Goal: Task Accomplishment & Management: Use online tool/utility

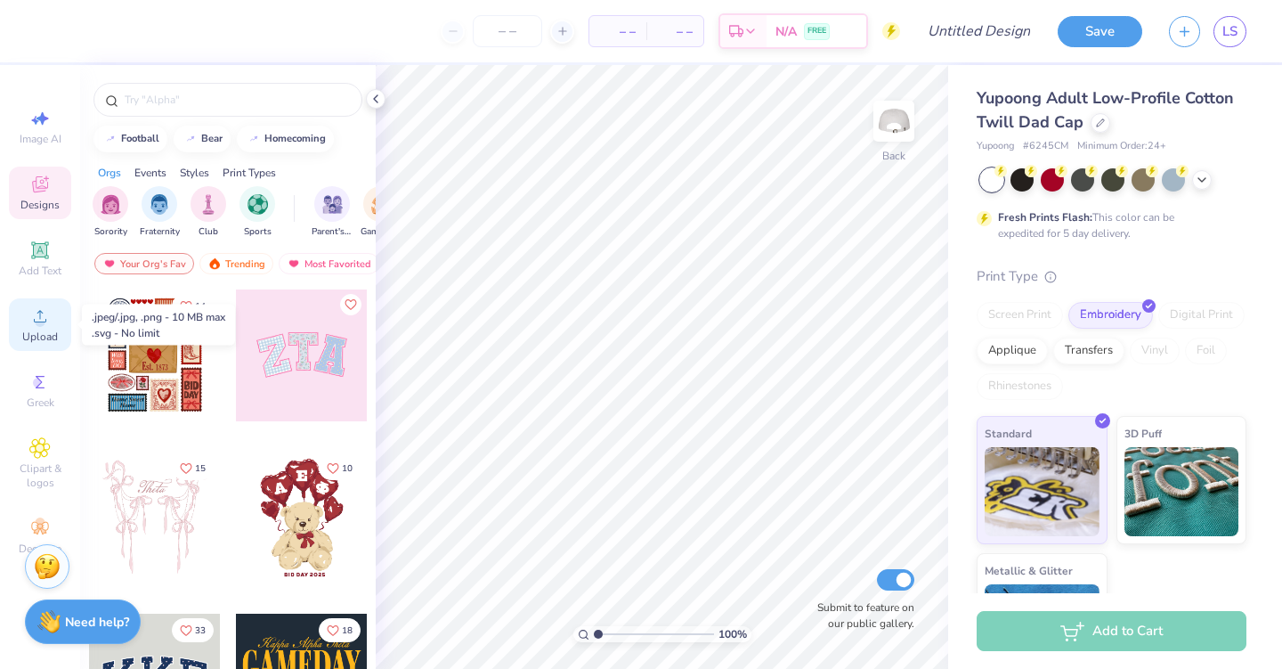
click at [44, 329] on span "Upload" at bounding box center [40, 336] width 36 height 14
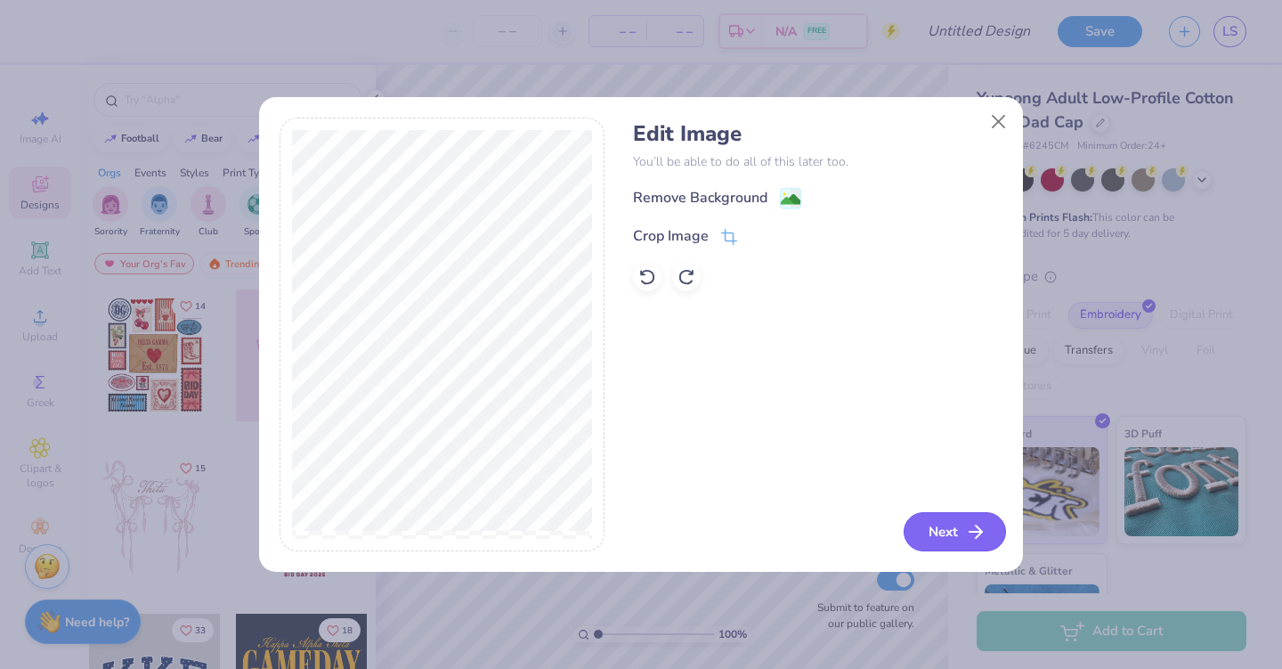
click at [952, 532] on button "Next" at bounding box center [955, 531] width 102 height 39
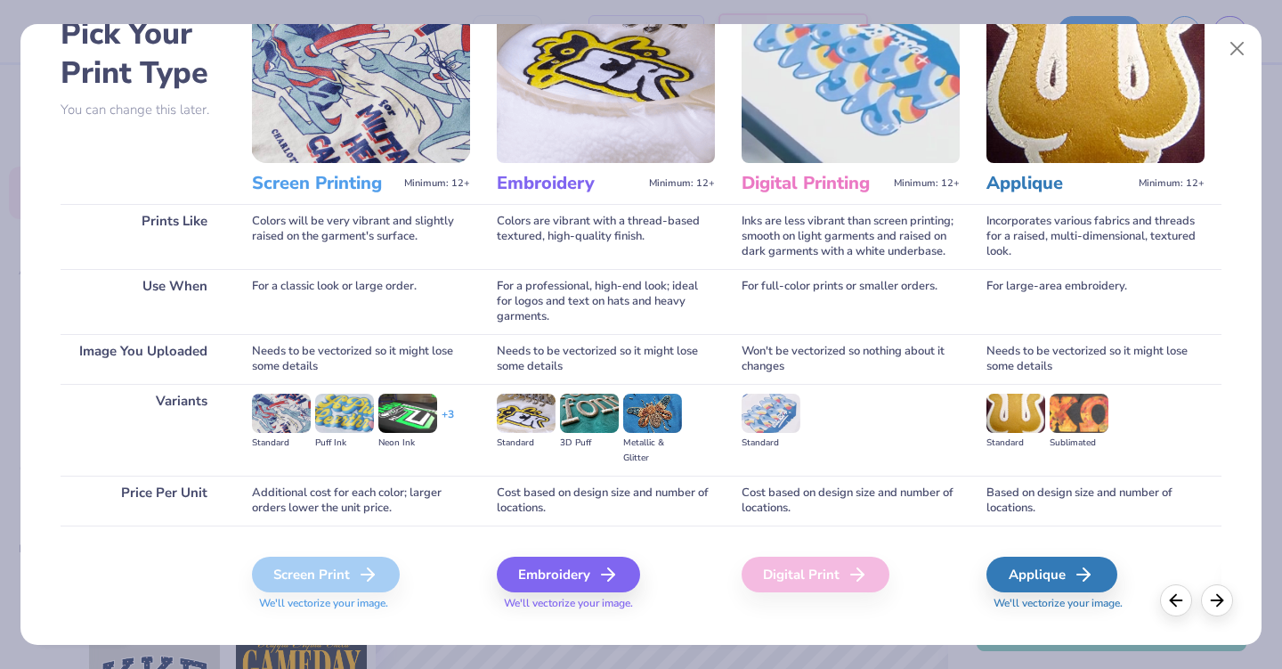
scroll to position [102, 0]
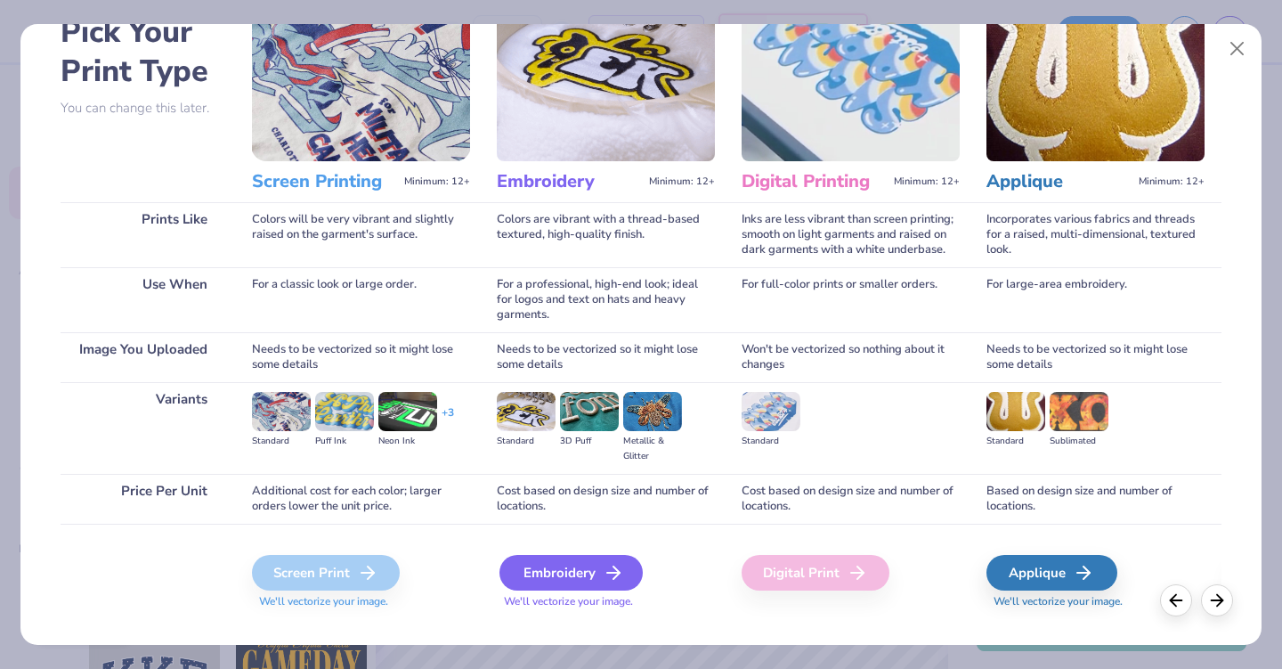
click at [575, 568] on div "Embroidery" at bounding box center [571, 573] width 143 height 36
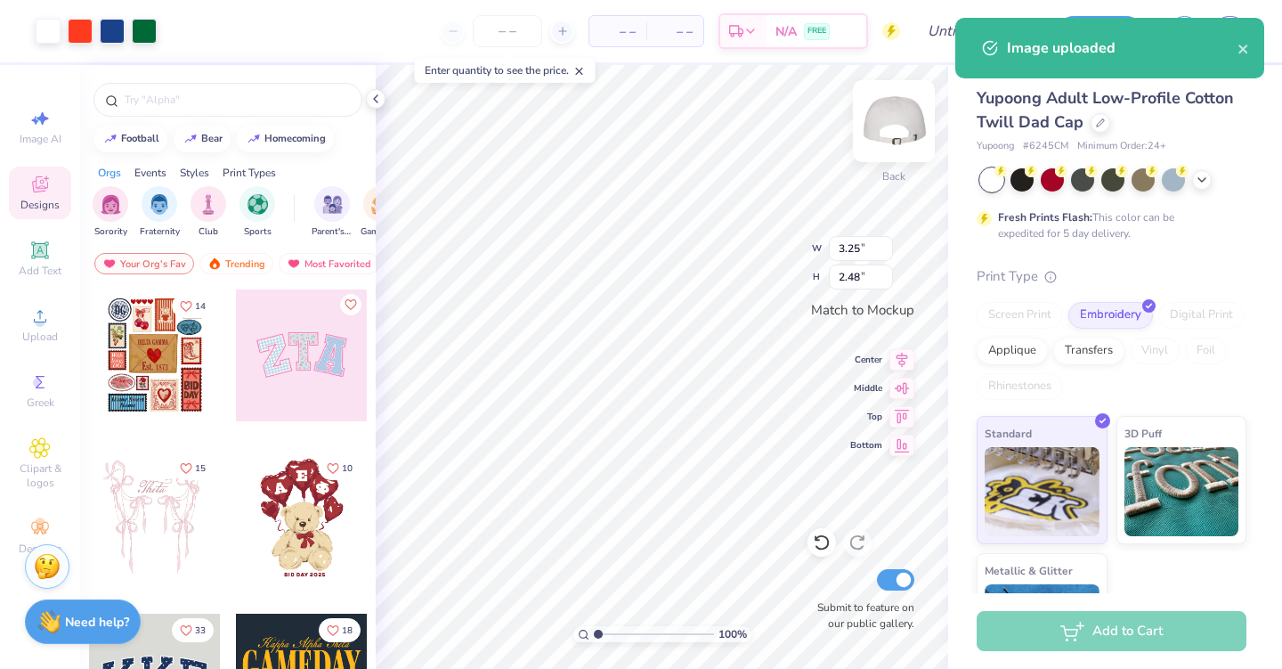
click at [897, 118] on body "Art colors – – Per Item – – Total Est. Delivery N/A FREE Design Title Save LS I…" at bounding box center [641, 334] width 1282 height 669
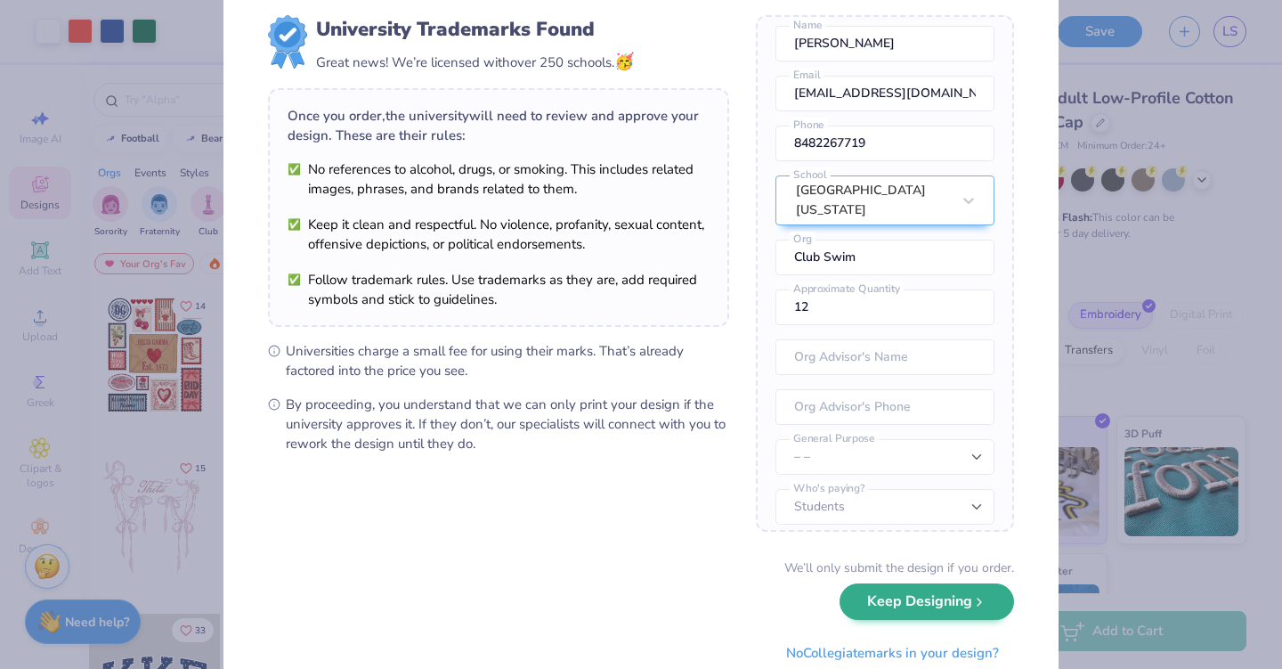
scroll to position [40, 0]
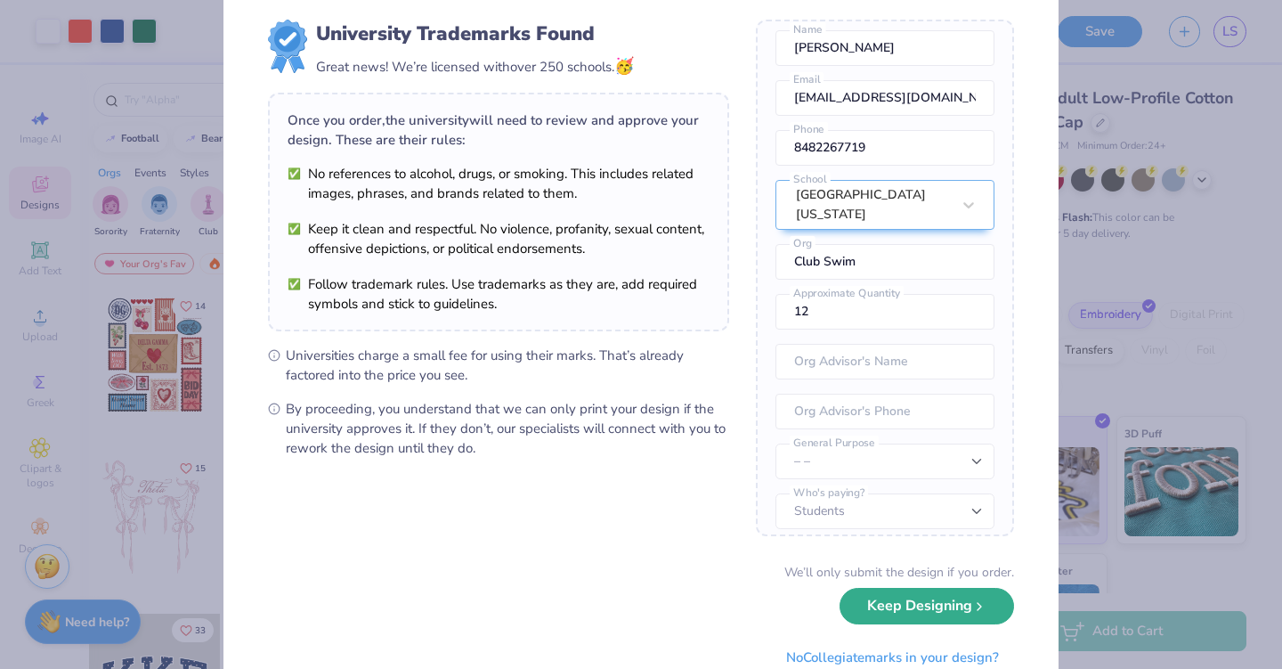
click at [923, 625] on div "We’ll only submit the design if you order. Keep Designing No Collegiate marks i…" at bounding box center [641, 619] width 746 height 112
click at [920, 615] on button "Keep Designing" at bounding box center [927, 606] width 175 height 37
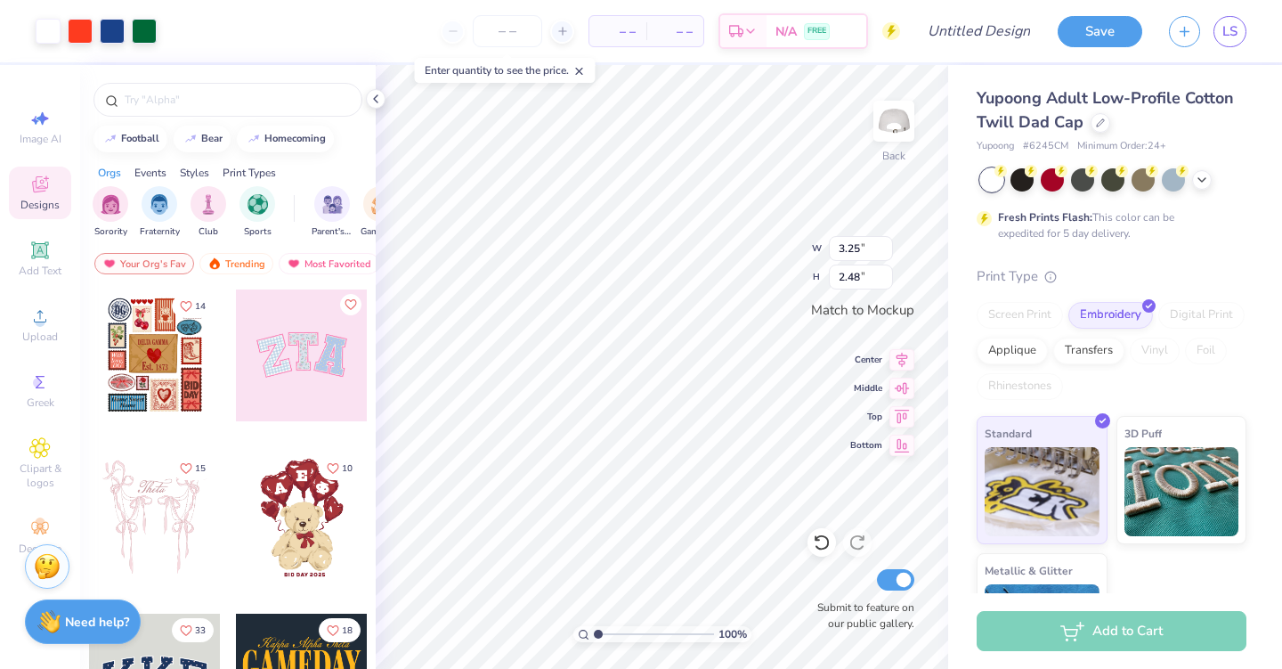
scroll to position [0, 0]
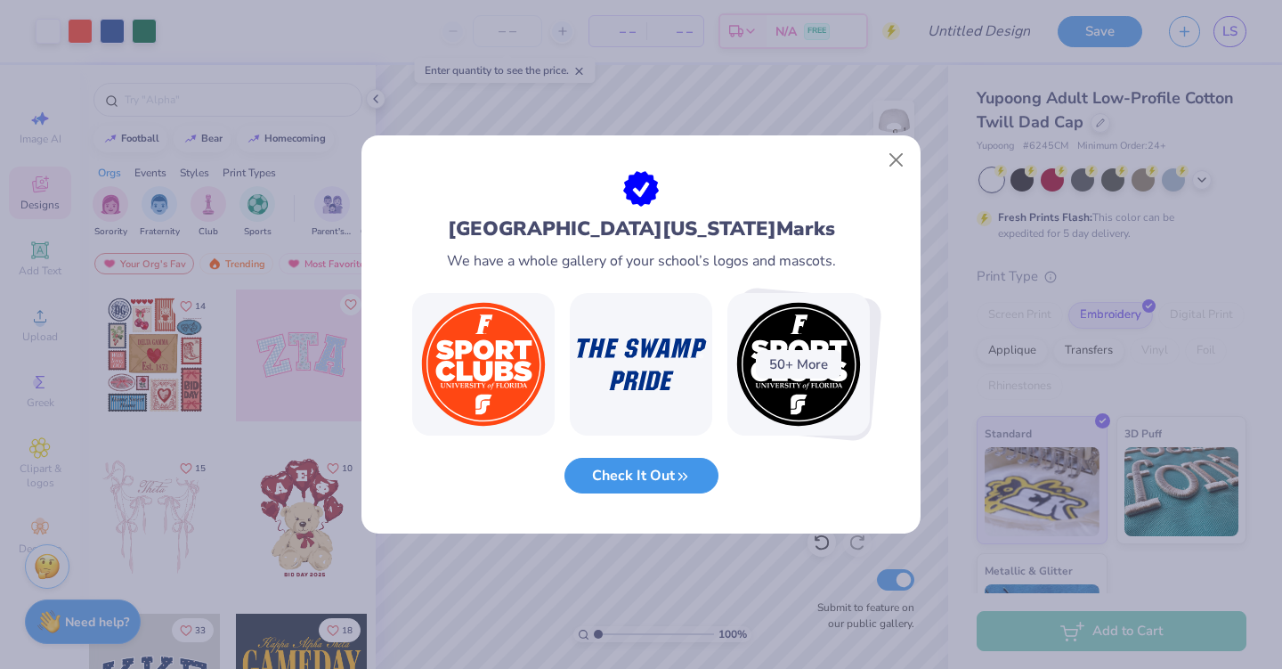
click at [646, 471] on button "Check It Out" at bounding box center [642, 476] width 154 height 37
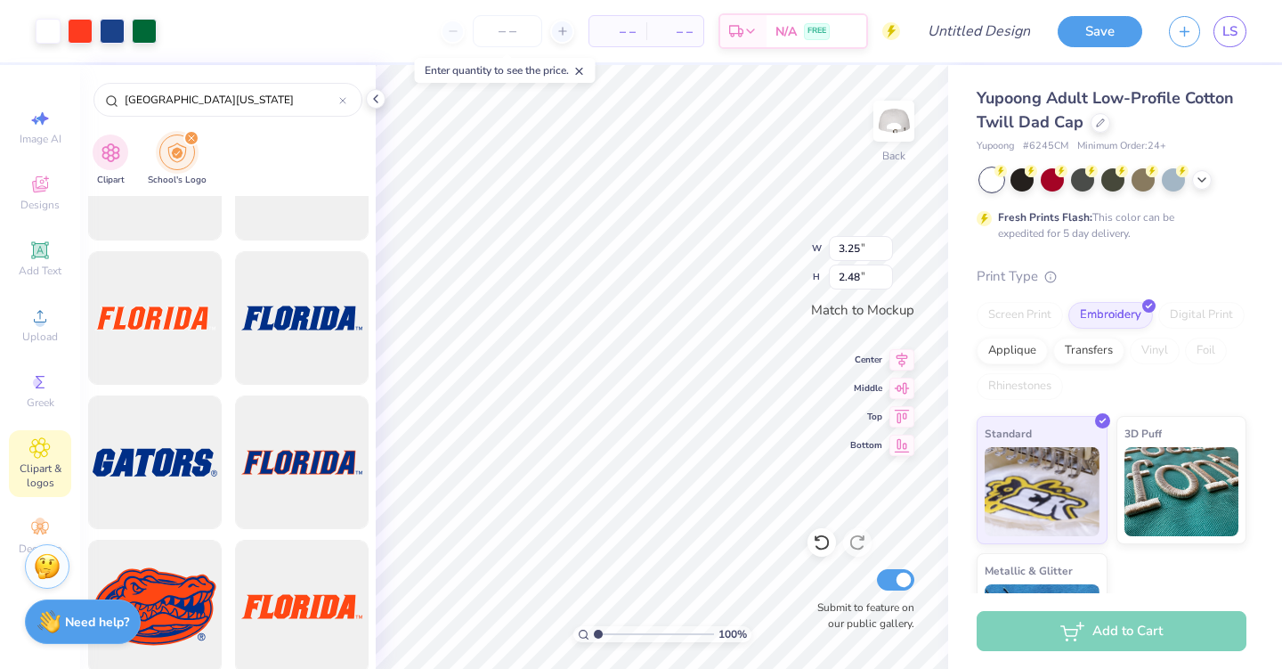
scroll to position [548, 0]
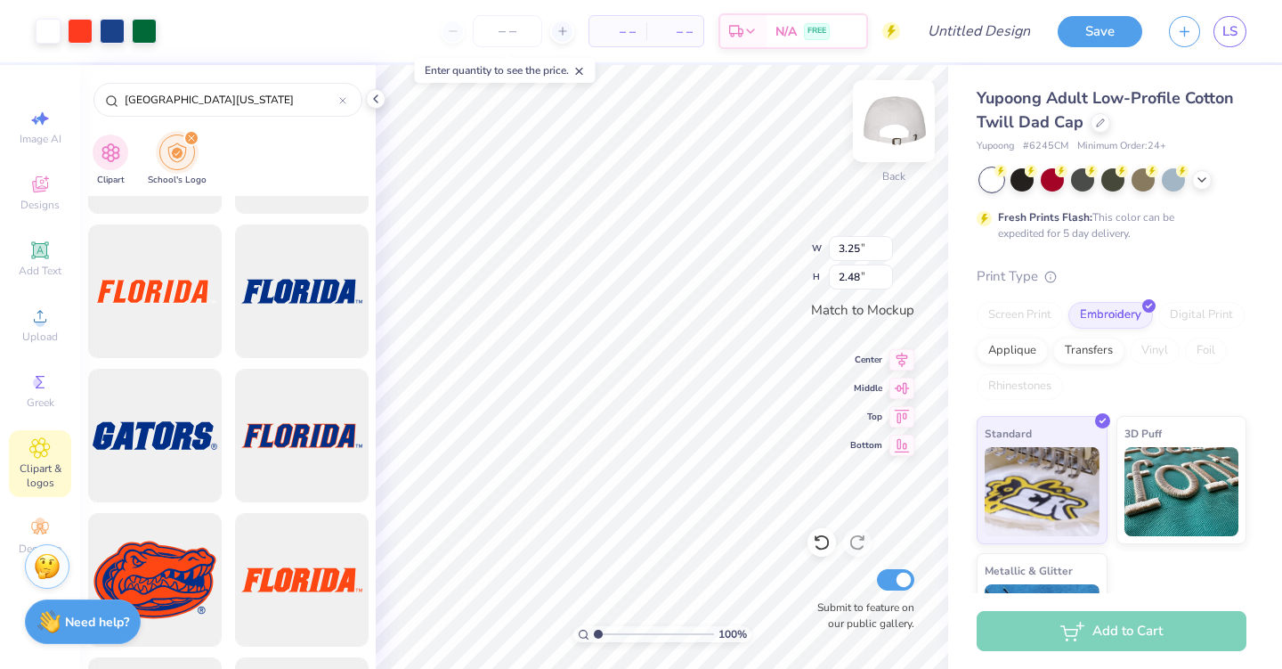
click at [904, 126] on img at bounding box center [893, 120] width 71 height 71
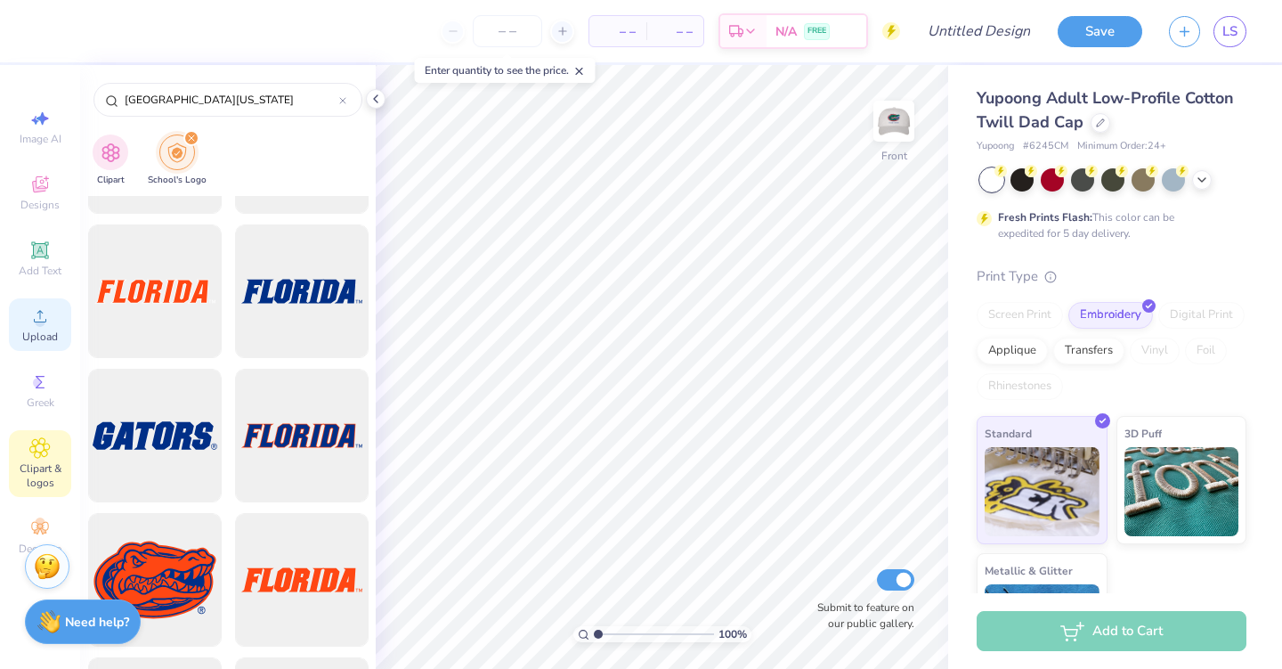
click at [45, 317] on icon at bounding box center [39, 315] width 21 height 21
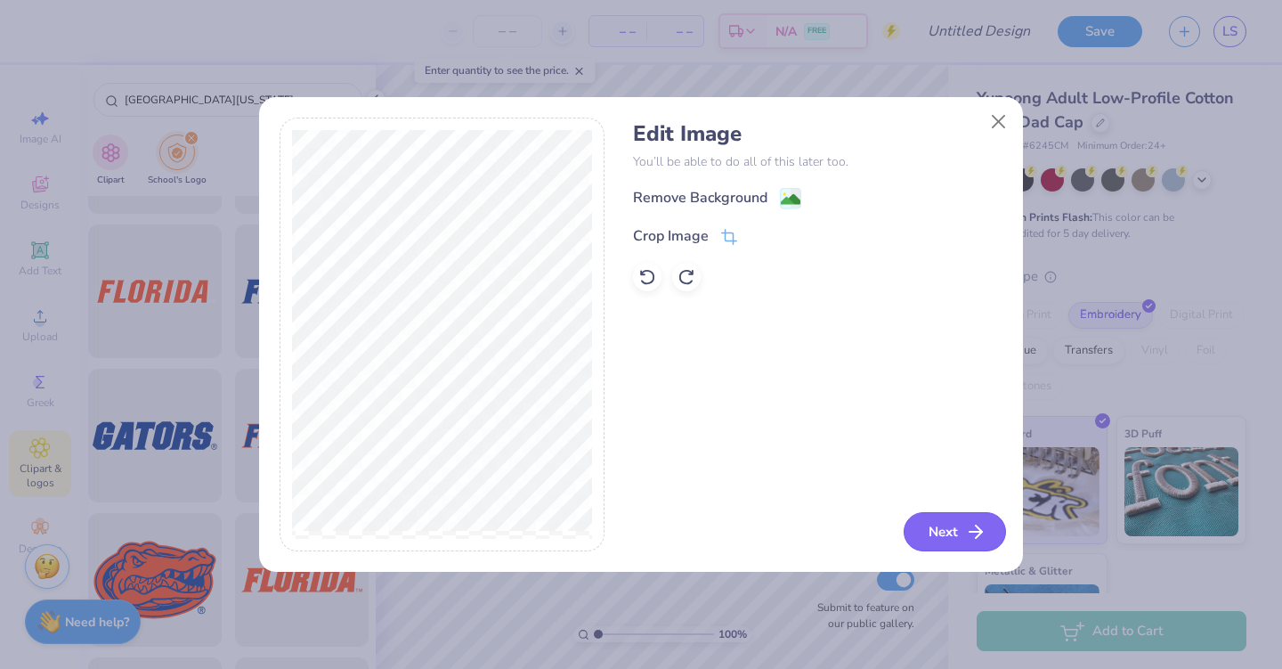
click at [955, 533] on button "Next" at bounding box center [955, 531] width 102 height 39
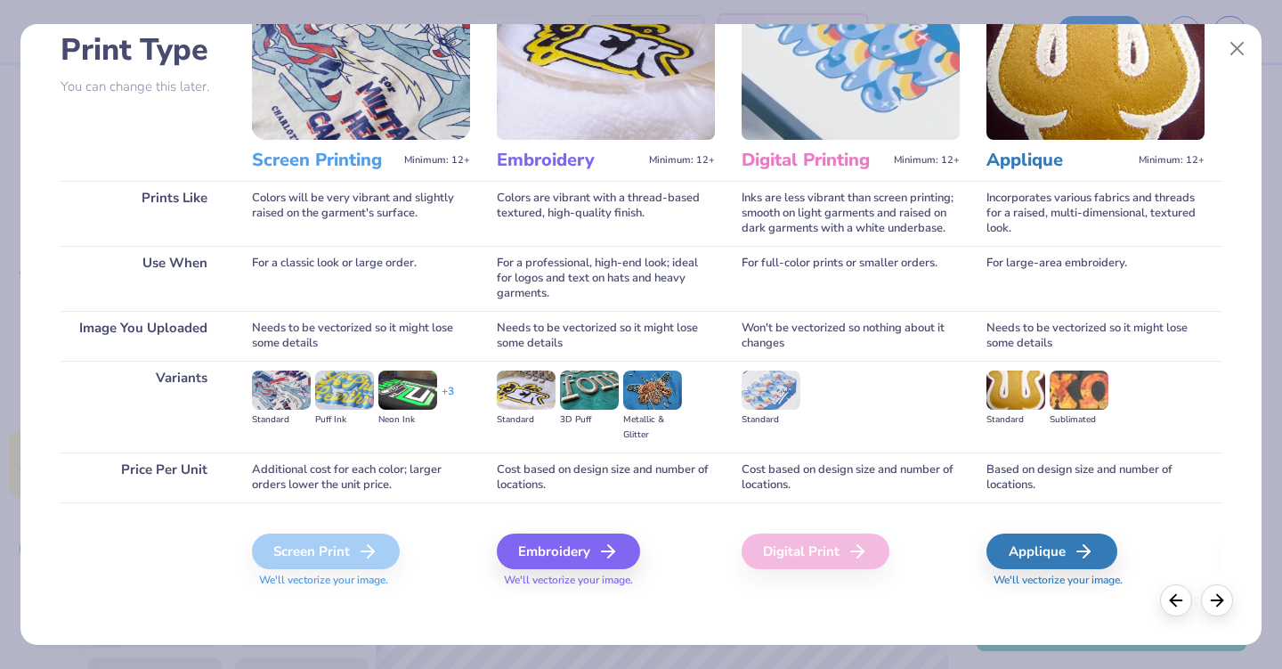
scroll to position [130, 0]
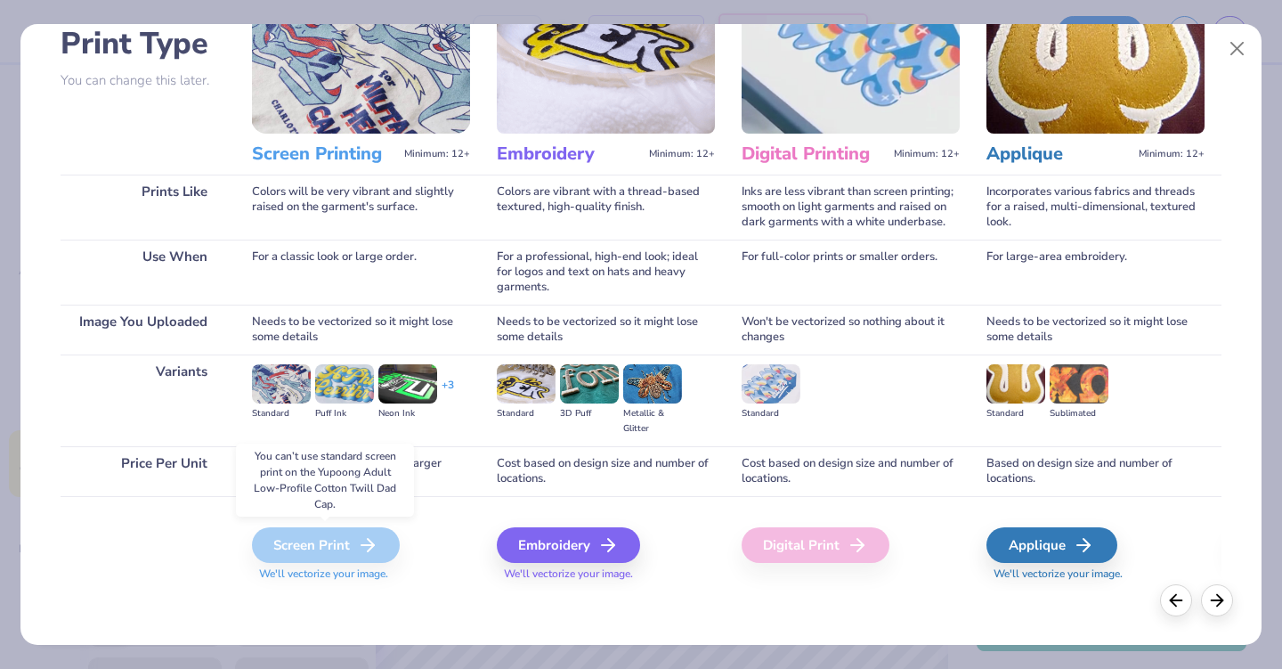
click at [308, 532] on div "Screen Print" at bounding box center [326, 545] width 148 height 36
click at [568, 540] on div "Embroidery" at bounding box center [571, 545] width 143 height 36
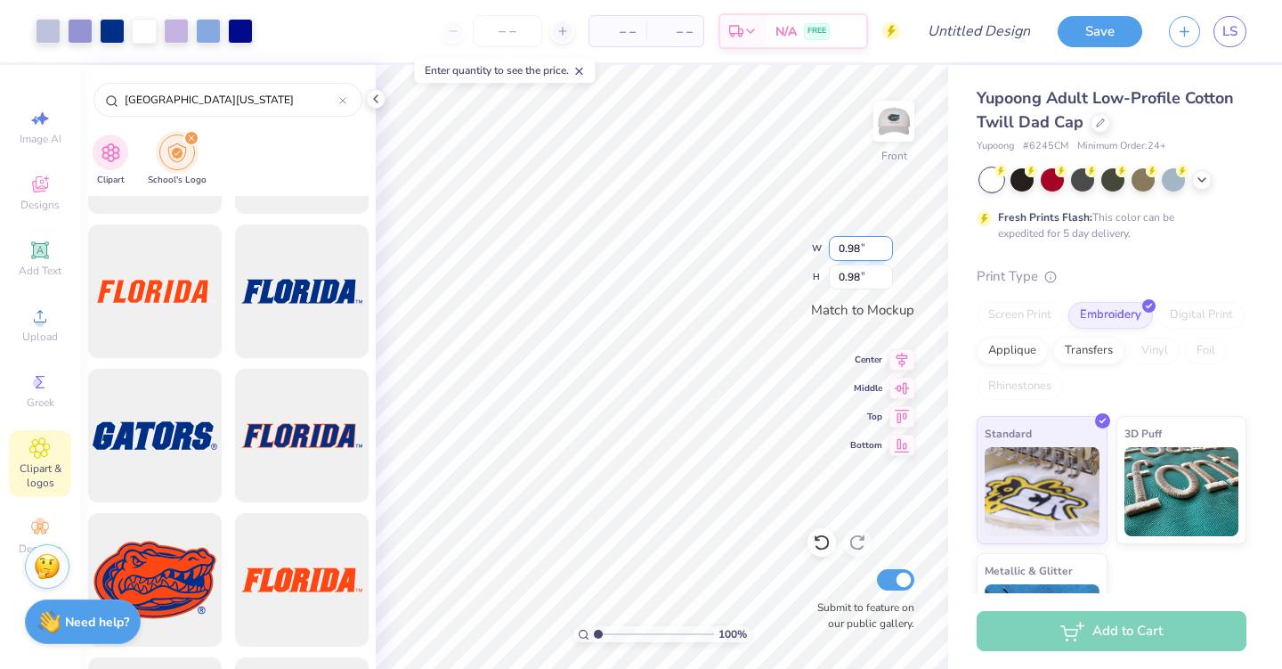
click at [852, 240] on input "0.98" at bounding box center [861, 248] width 64 height 25
click at [808, 266] on div "100 % Front W 250.98 250.98 " H 0.98 0.98 " Match to [GEOGRAPHIC_DATA] Middle T…" at bounding box center [662, 367] width 573 height 604
type input "250.98"
click at [871, 247] on input "0.98" at bounding box center [861, 248] width 64 height 25
type input "0"
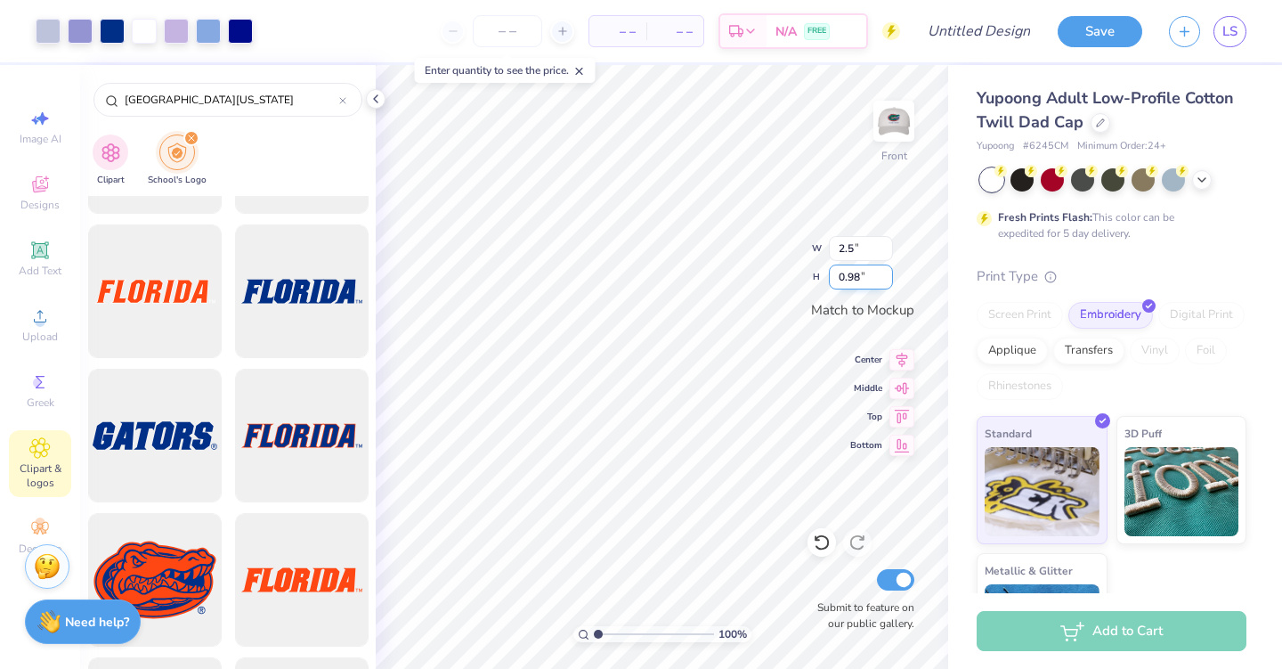
type input "1.00"
click at [853, 278] on input "1.00" at bounding box center [861, 276] width 64 height 25
type input "1"
type input "2.5"
click at [849, 254] on input "1.00" at bounding box center [861, 248] width 64 height 25
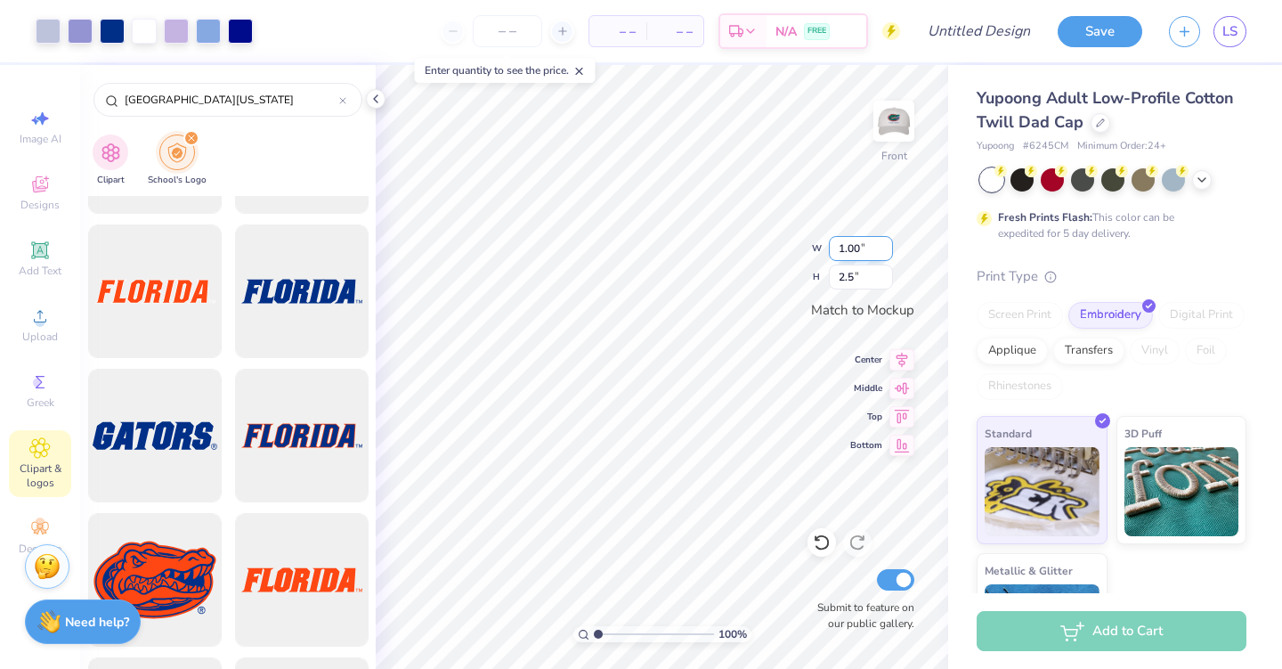
click at [863, 254] on input "1.00" at bounding box center [861, 248] width 64 height 25
type input "1"
type input "2.5"
click at [875, 280] on input "2.5" at bounding box center [861, 276] width 64 height 25
type input "1.01"
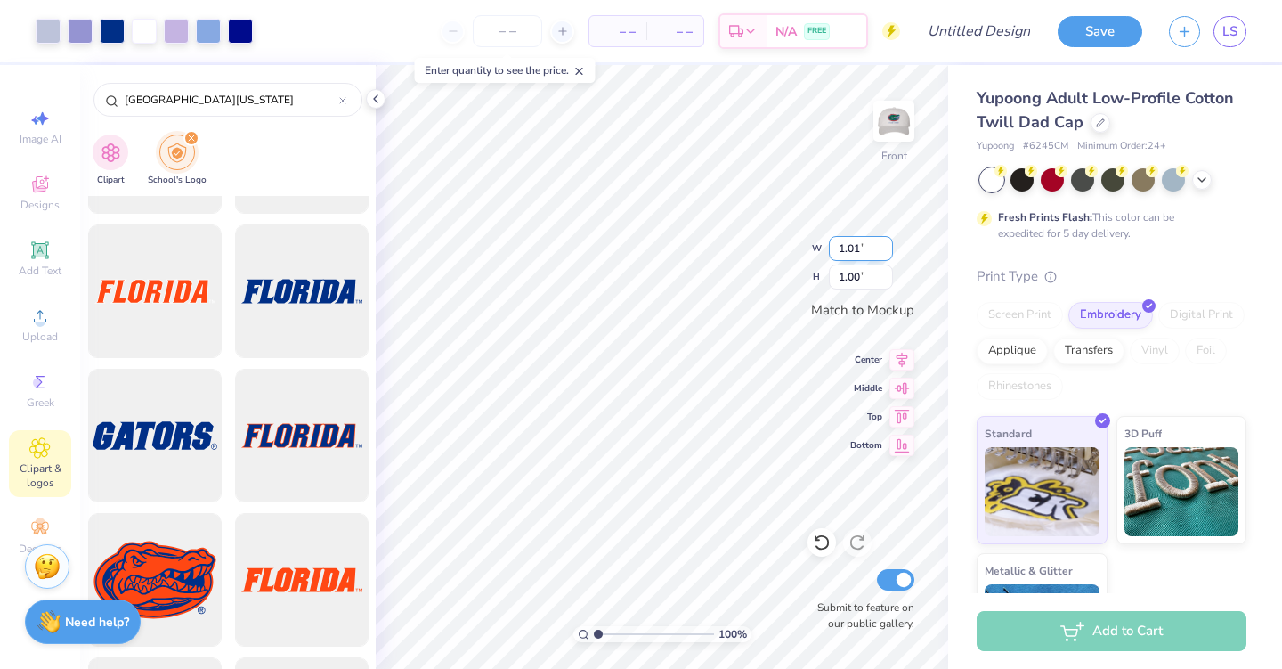
click at [887, 247] on input "1.01" at bounding box center [861, 248] width 64 height 25
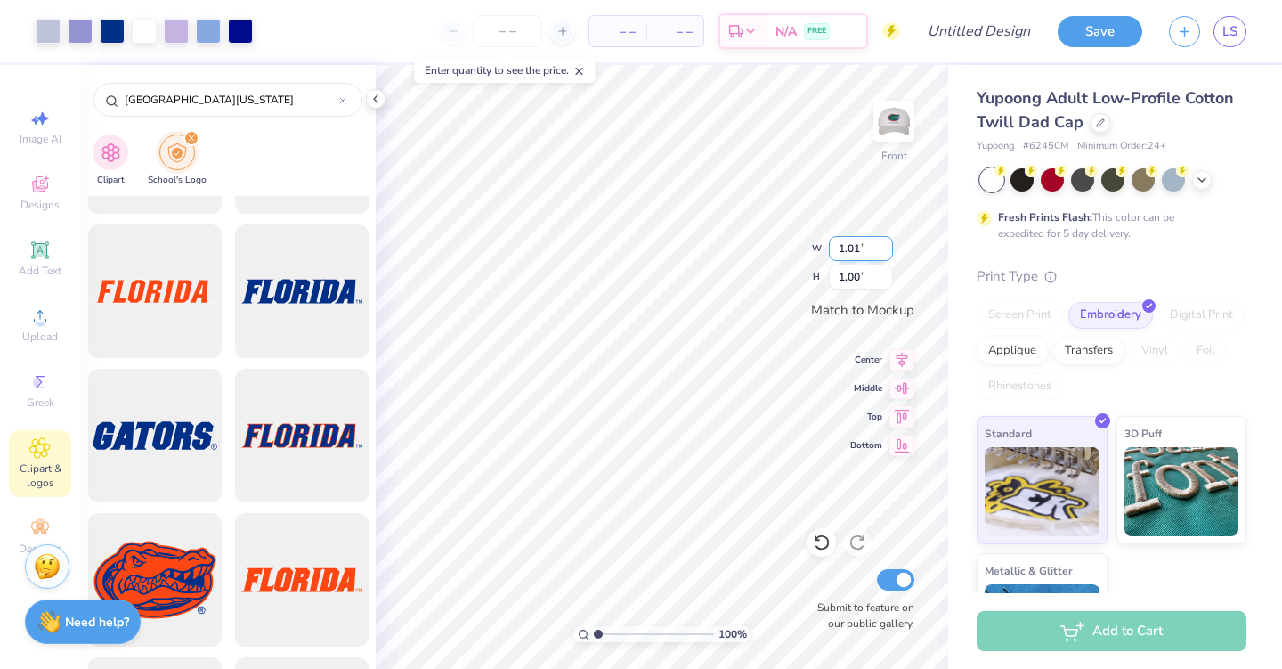
click at [884, 261] on input "1.01" at bounding box center [861, 248] width 64 height 25
click at [880, 272] on input "1.00" at bounding box center [861, 276] width 64 height 25
click at [881, 272] on input "1.00" at bounding box center [861, 276] width 64 height 25
click at [853, 282] on input "1.00" at bounding box center [861, 276] width 64 height 25
click at [819, 278] on div "100 % Front W 1.01 1.01 " H 1.00 1.00 " Match to [GEOGRAPHIC_DATA] Middle Top B…" at bounding box center [662, 367] width 573 height 604
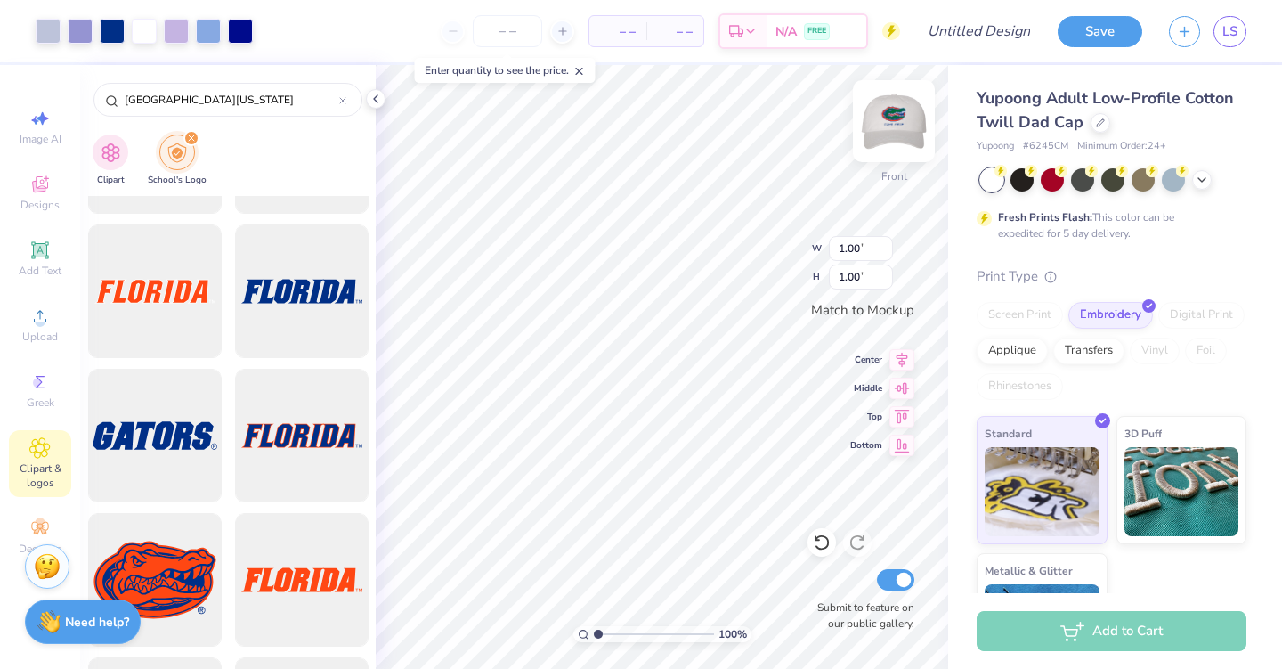
click at [896, 130] on img at bounding box center [893, 120] width 71 height 71
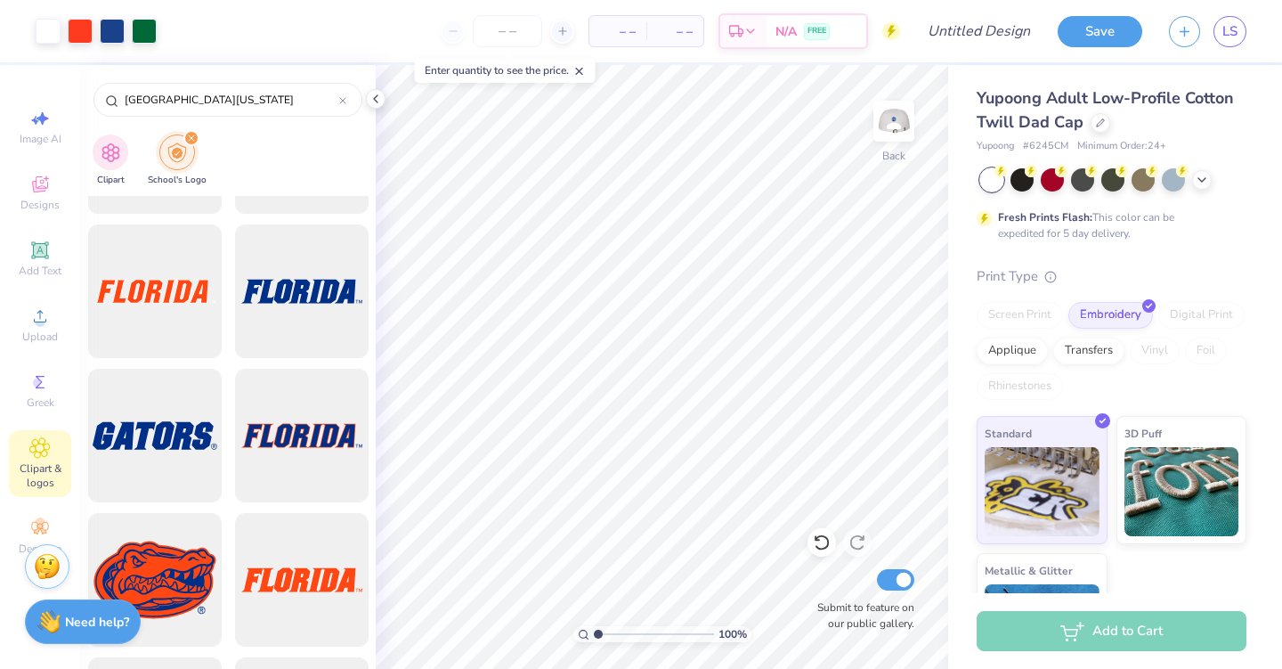
click at [614, 35] on span "– –" at bounding box center [618, 31] width 36 height 19
click at [514, 28] on input "number" at bounding box center [507, 31] width 69 height 32
type input "15"
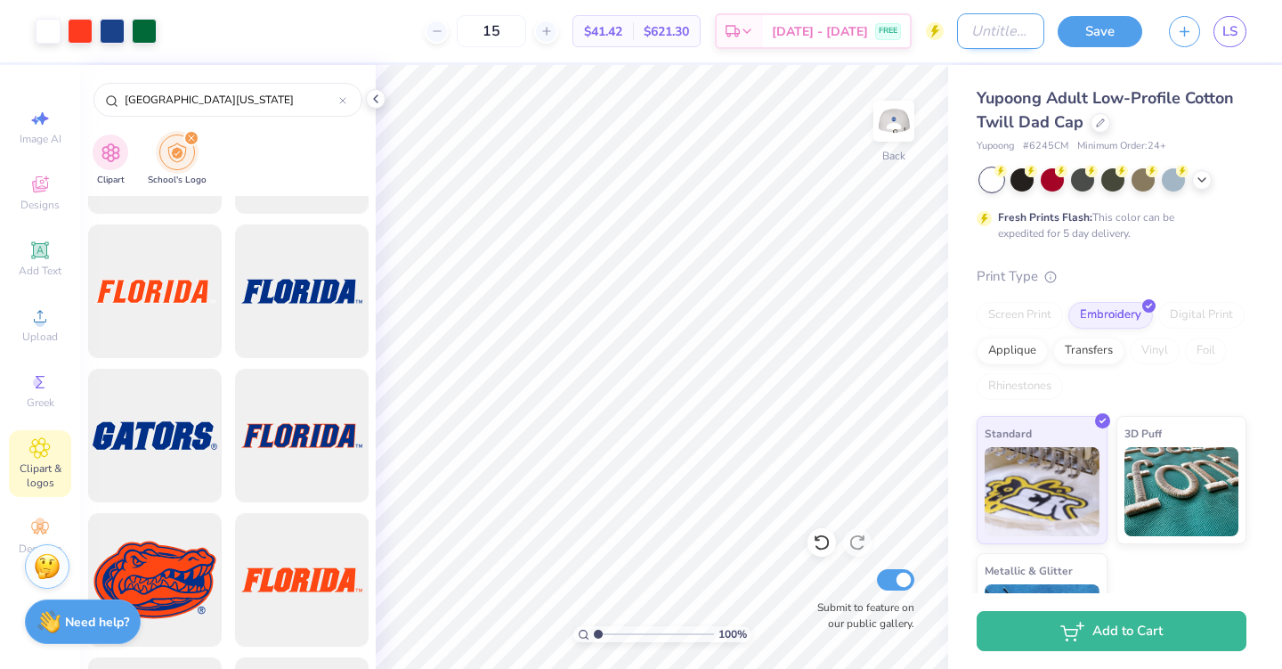
click at [971, 33] on input "Design Title" at bounding box center [1000, 31] width 87 height 36
type input "White Hat"
click at [1095, 40] on button "Save" at bounding box center [1100, 28] width 85 height 31
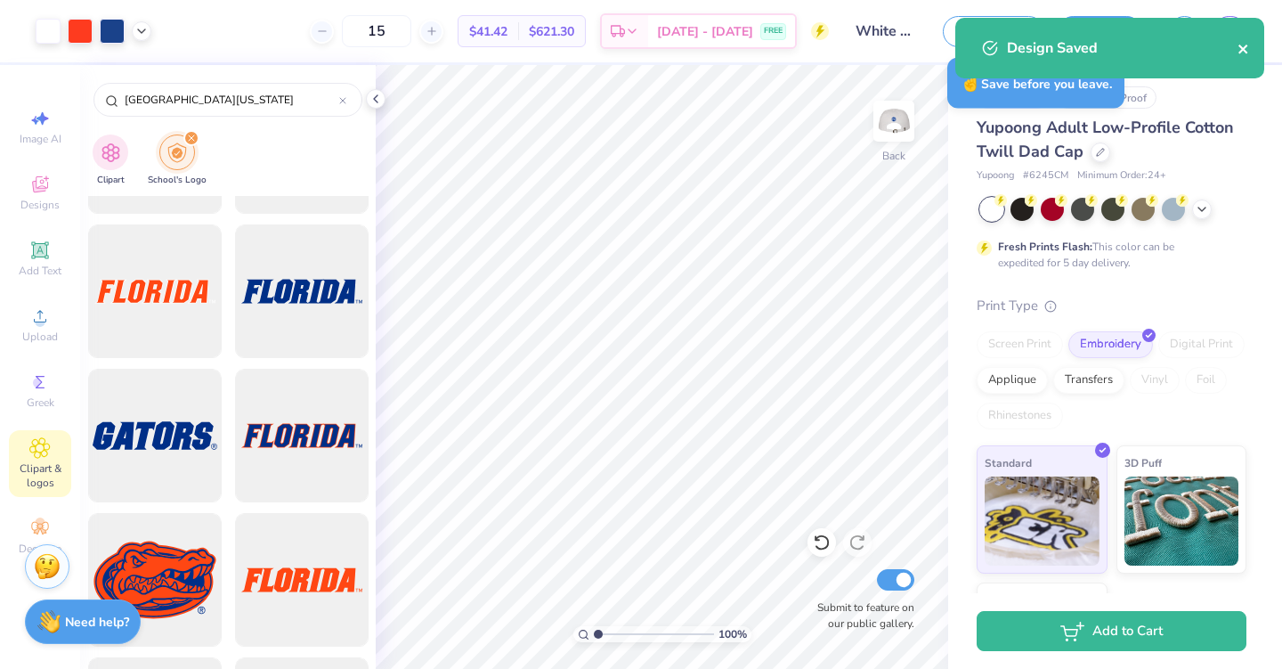
click at [1242, 51] on icon "close" at bounding box center [1244, 49] width 12 height 14
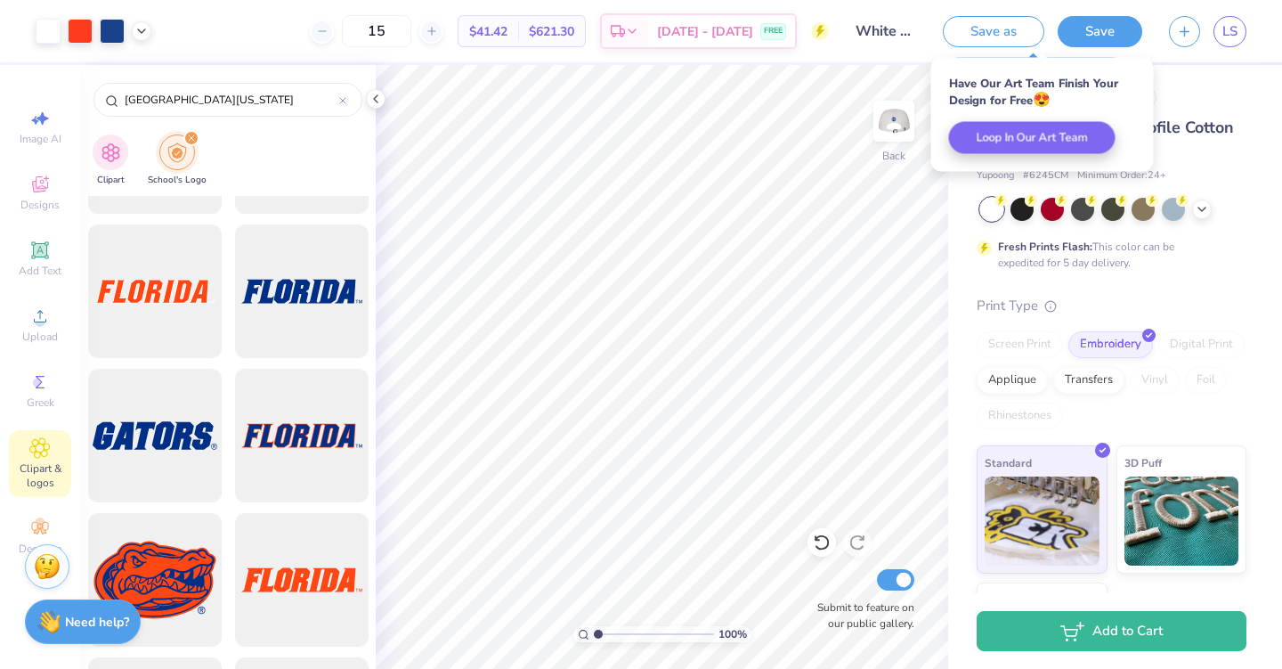
scroll to position [118, 0]
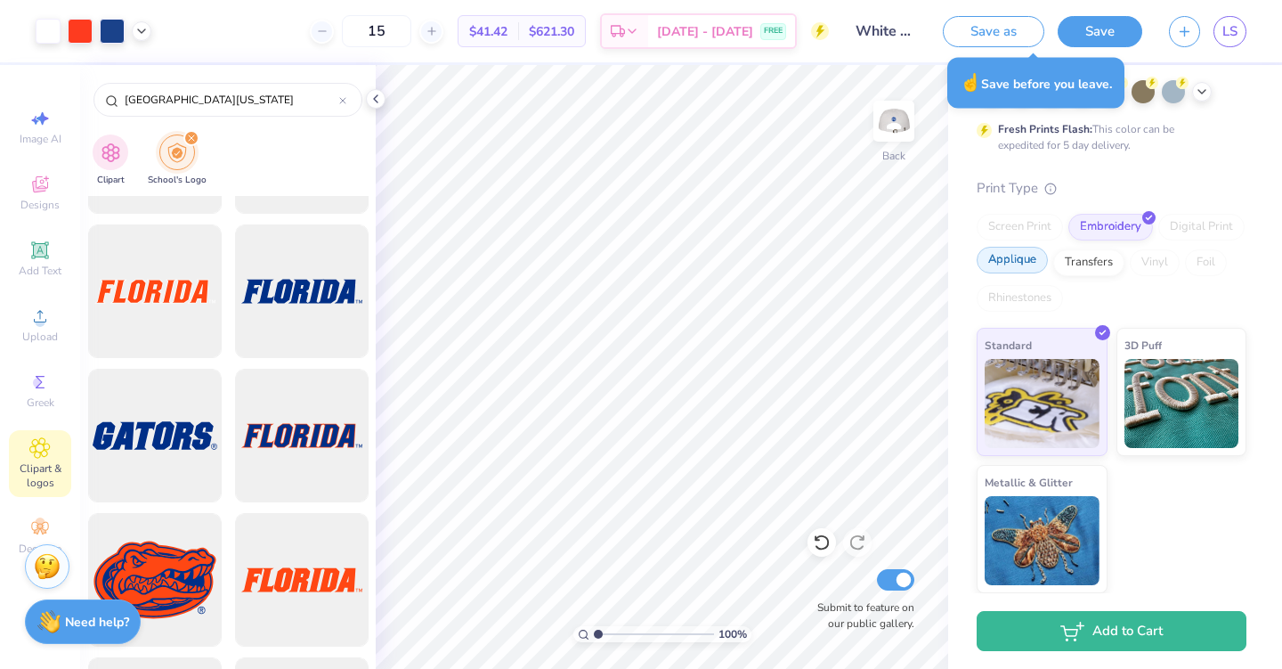
click at [1017, 260] on div "Applique" at bounding box center [1012, 260] width 71 height 27
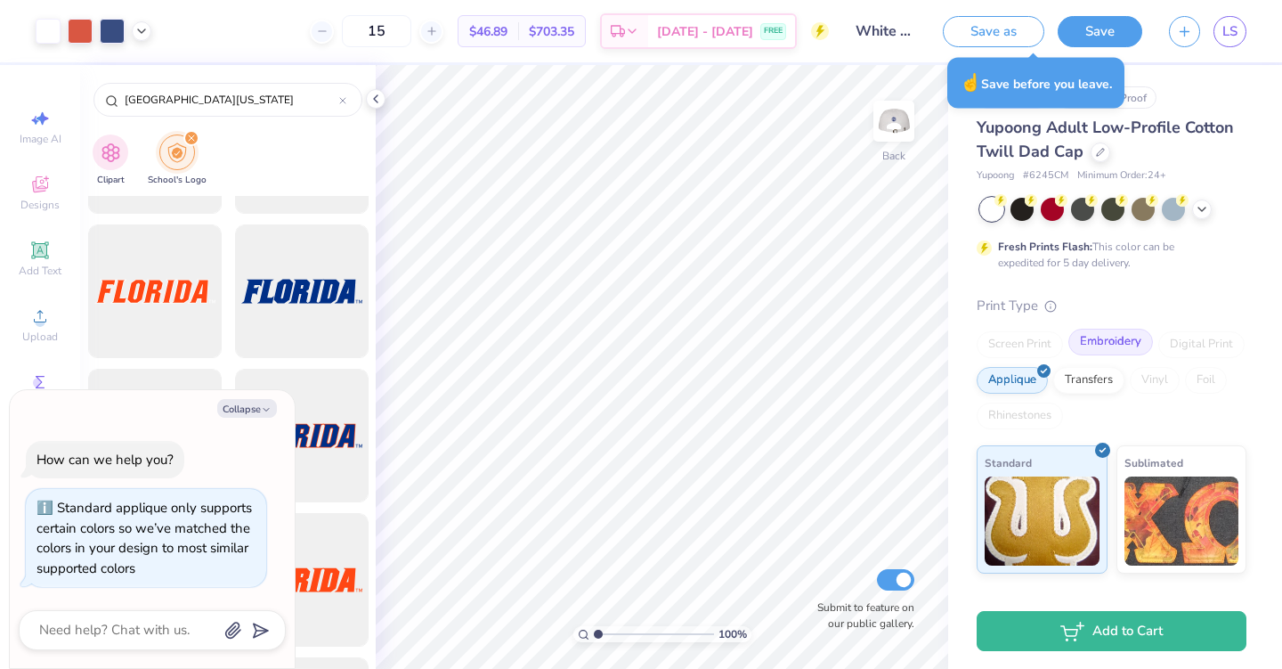
click at [1104, 340] on div "Embroidery" at bounding box center [1110, 342] width 85 height 27
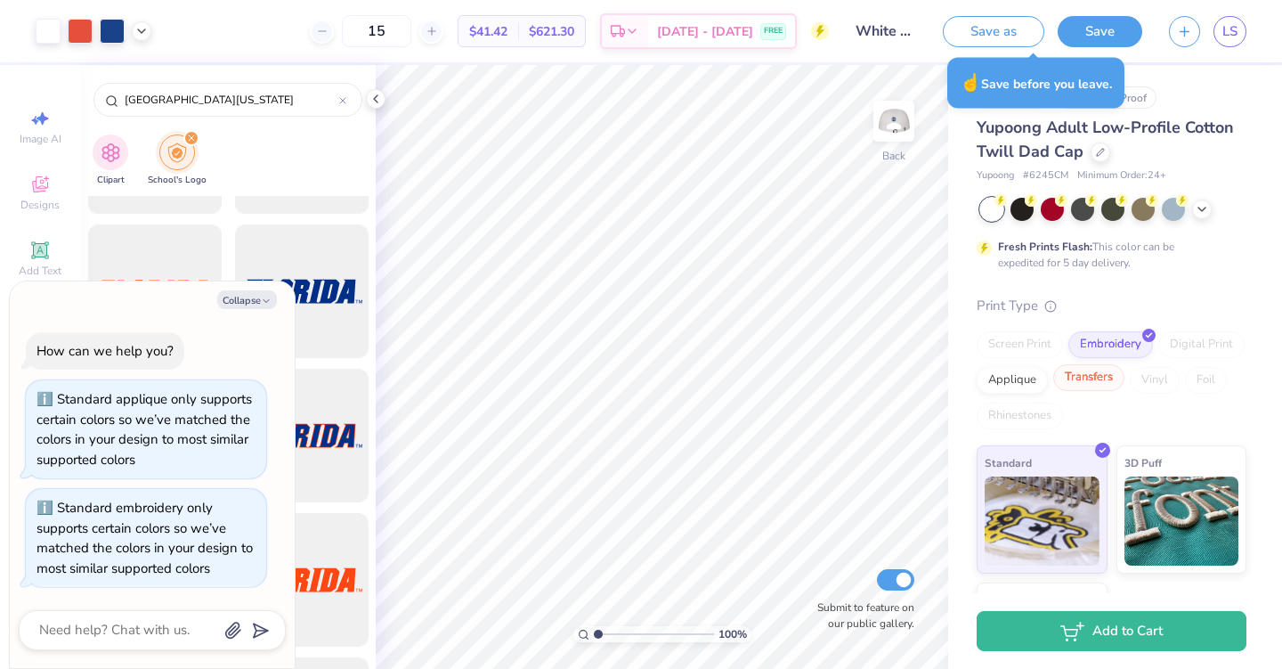
click at [1095, 379] on div "Transfers" at bounding box center [1088, 377] width 71 height 27
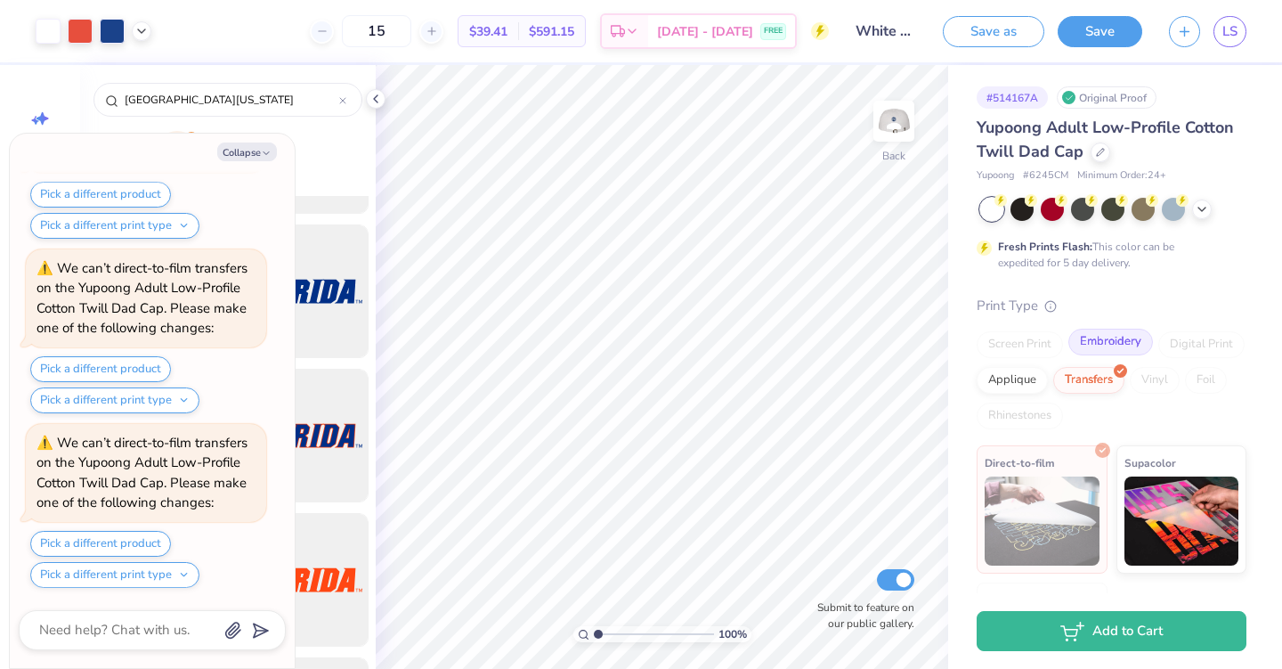
click at [1099, 346] on div "Embroidery" at bounding box center [1110, 342] width 85 height 27
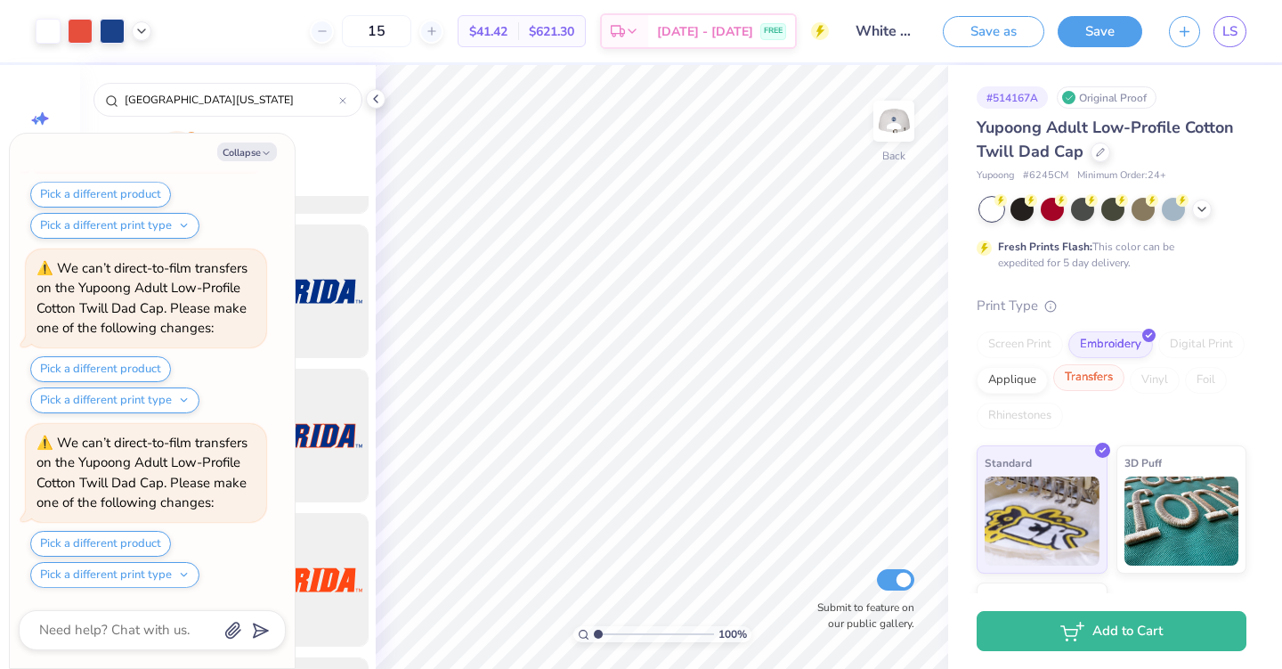
click at [1104, 390] on div "Transfers" at bounding box center [1088, 377] width 71 height 27
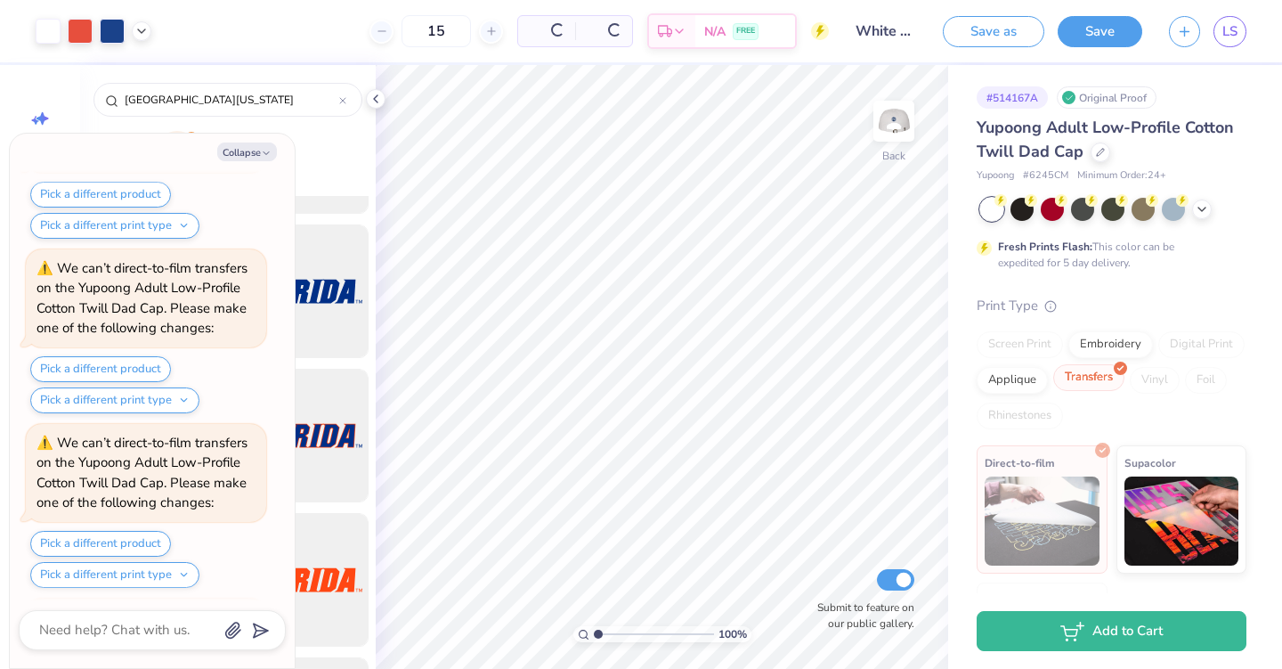
scroll to position [899, 0]
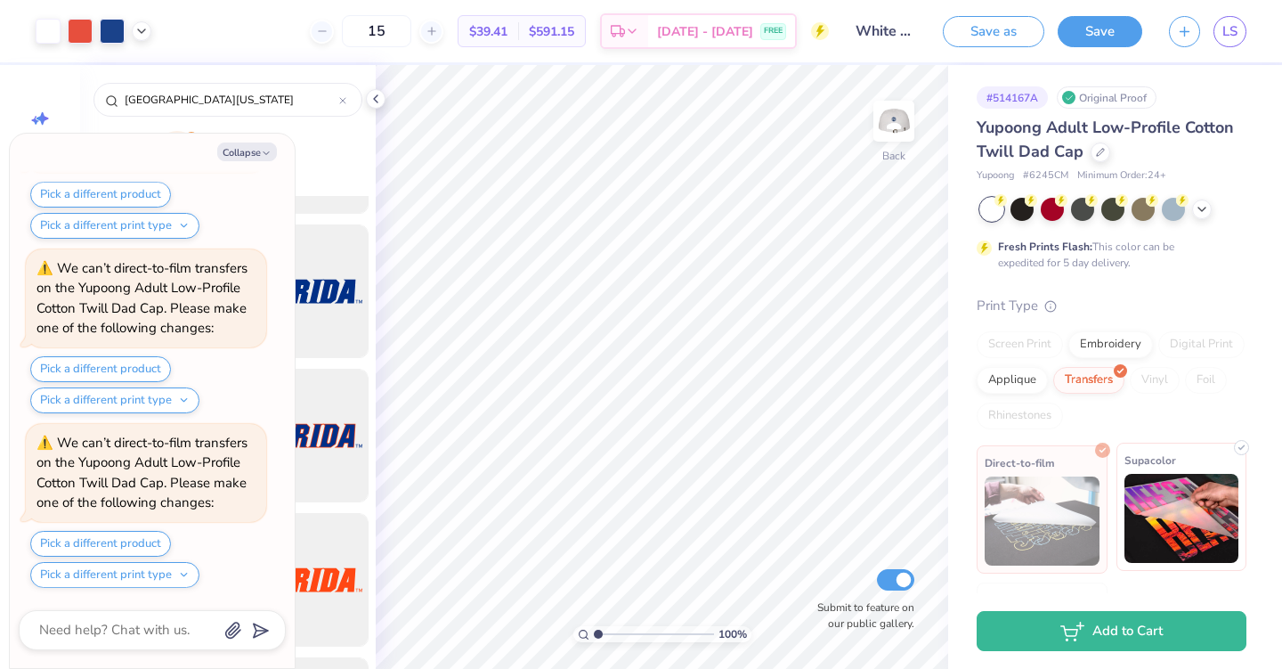
click at [1149, 483] on img at bounding box center [1182, 518] width 115 height 89
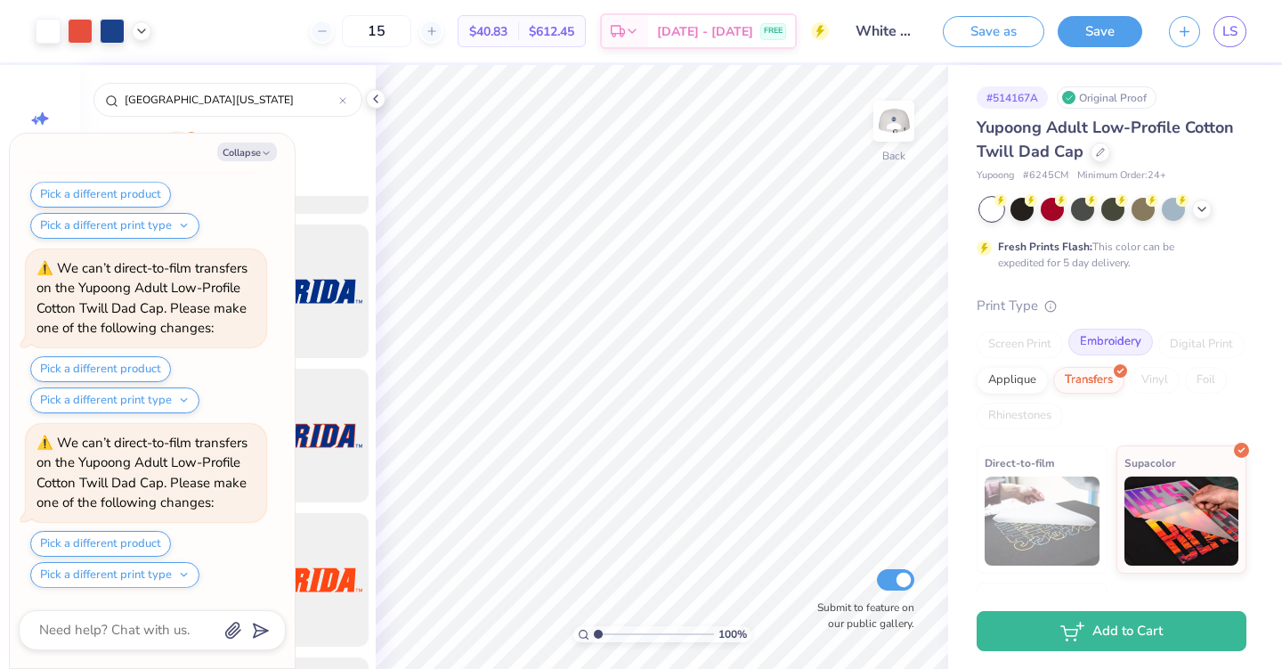
click at [1108, 350] on div "Embroidery" at bounding box center [1110, 342] width 85 height 27
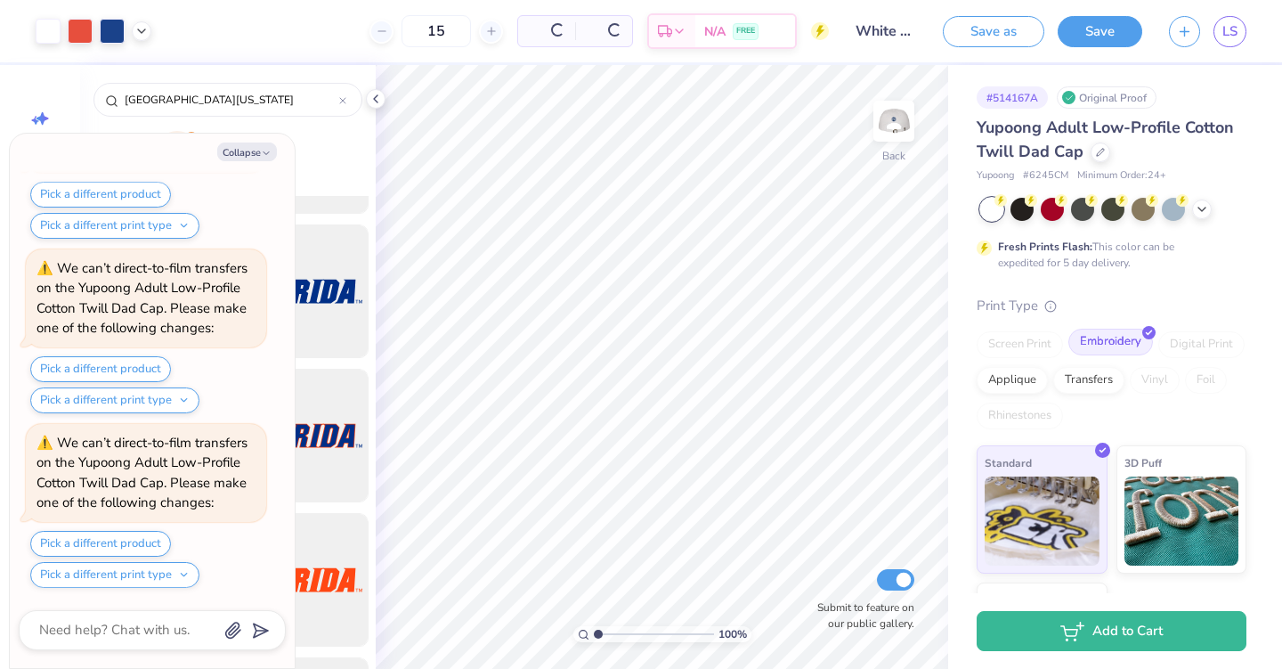
type textarea "x"
